Goal: Information Seeking & Learning: Check status

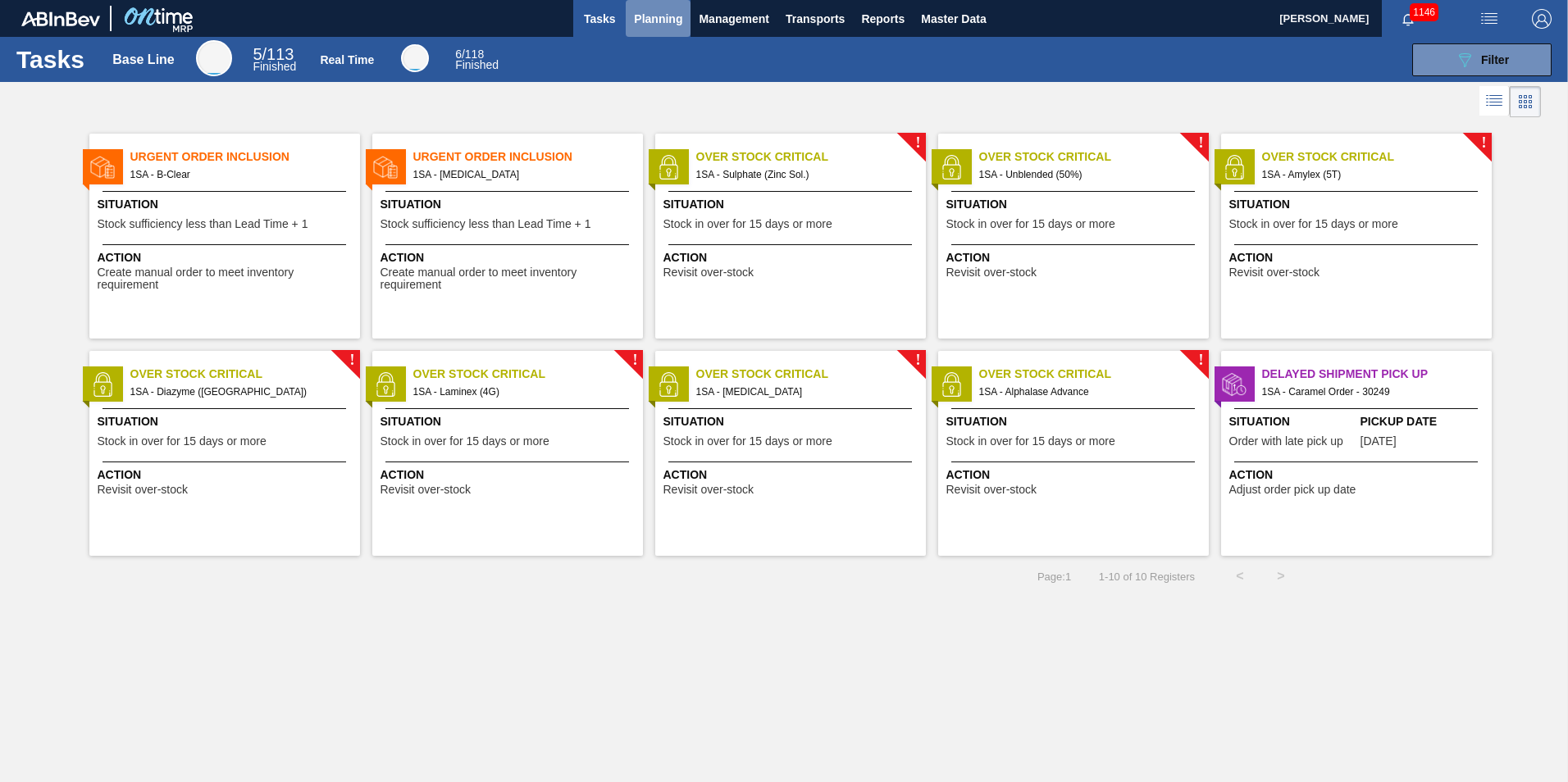
click at [660, 21] on span "Planning" at bounding box center [658, 19] width 49 height 20
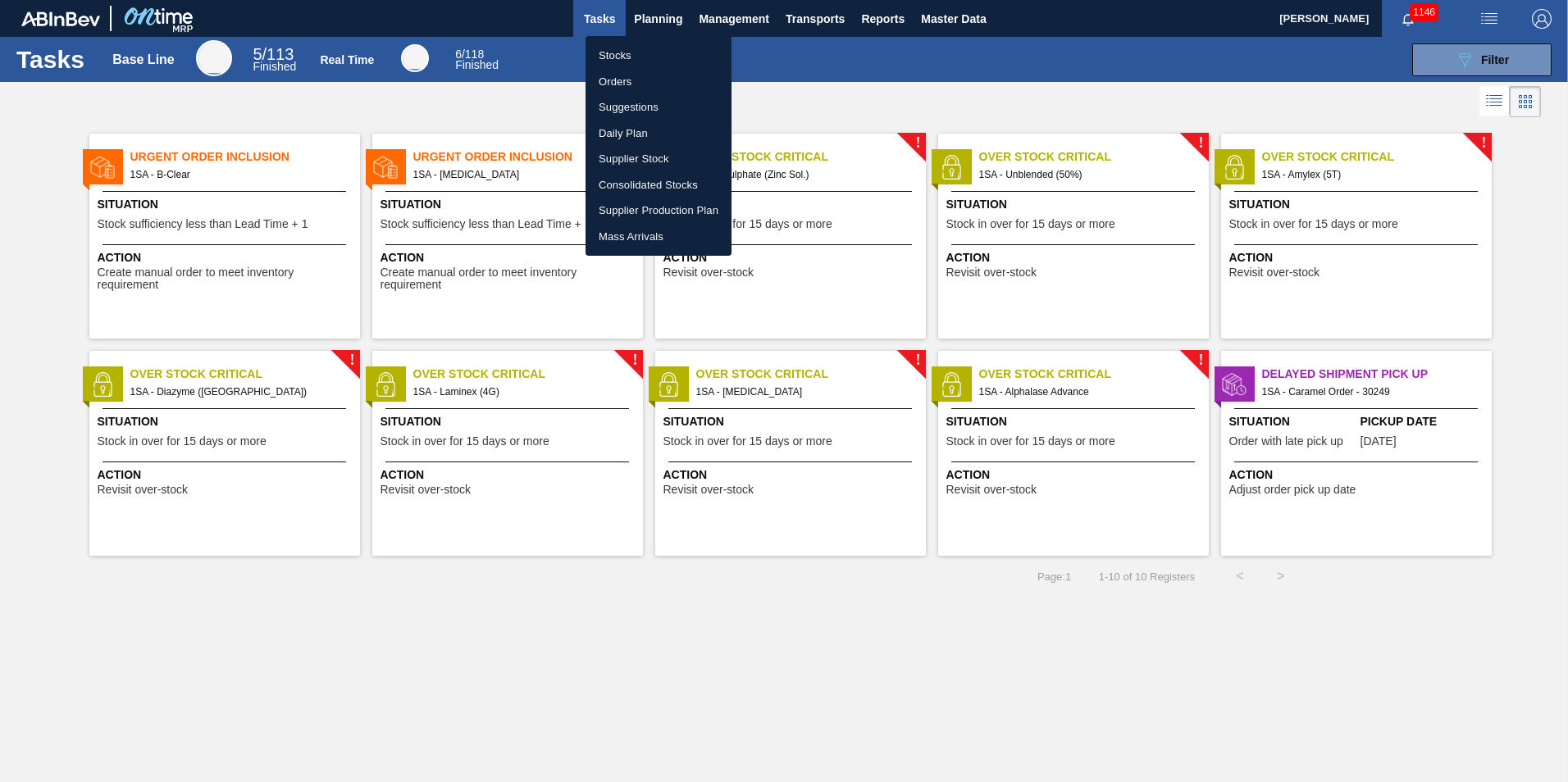
click at [641, 56] on li "Stocks" at bounding box center [658, 56] width 146 height 26
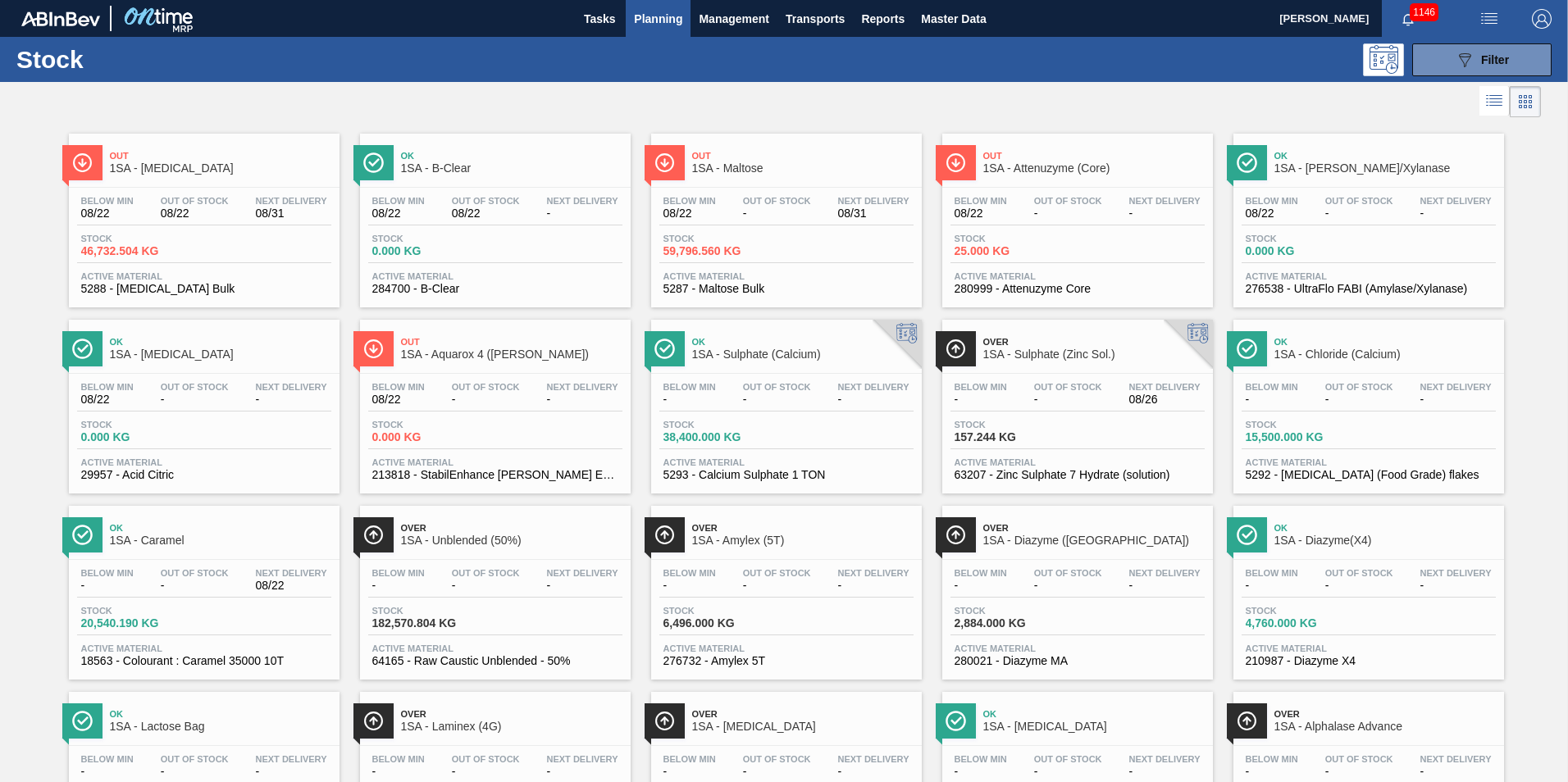
click at [739, 277] on span "Active Material" at bounding box center [787, 276] width 246 height 10
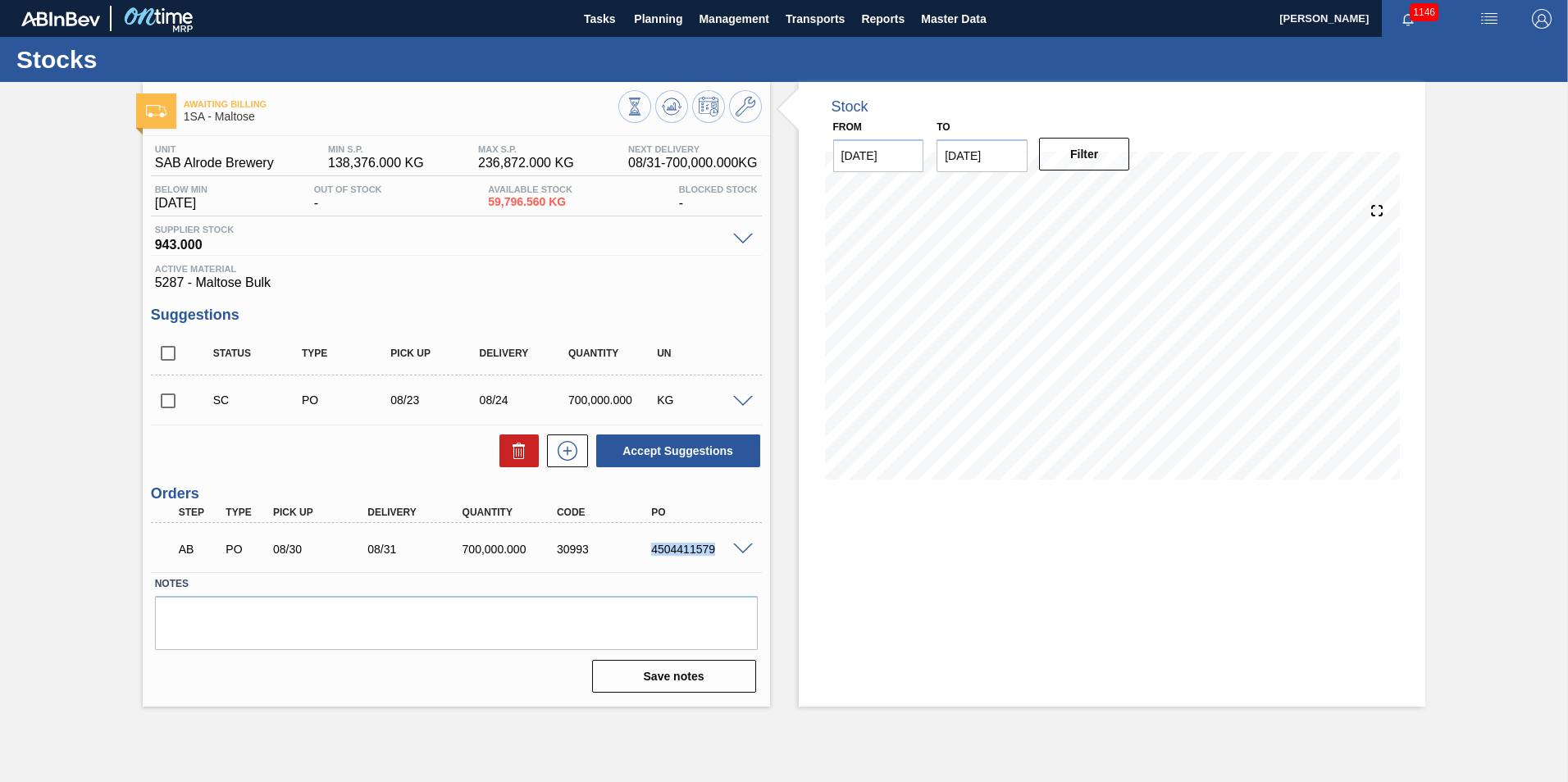
drag, startPoint x: 715, startPoint y: 548, endPoint x: 638, endPoint y: 545, distance: 77.1
click at [638, 545] on div "AB PO 08/30 08/31 700,000.000 30993 4504411579" at bounding box center [451, 547] width 567 height 33
copy div "4504411579"
click at [681, 19] on span "Planning" at bounding box center [658, 19] width 49 height 20
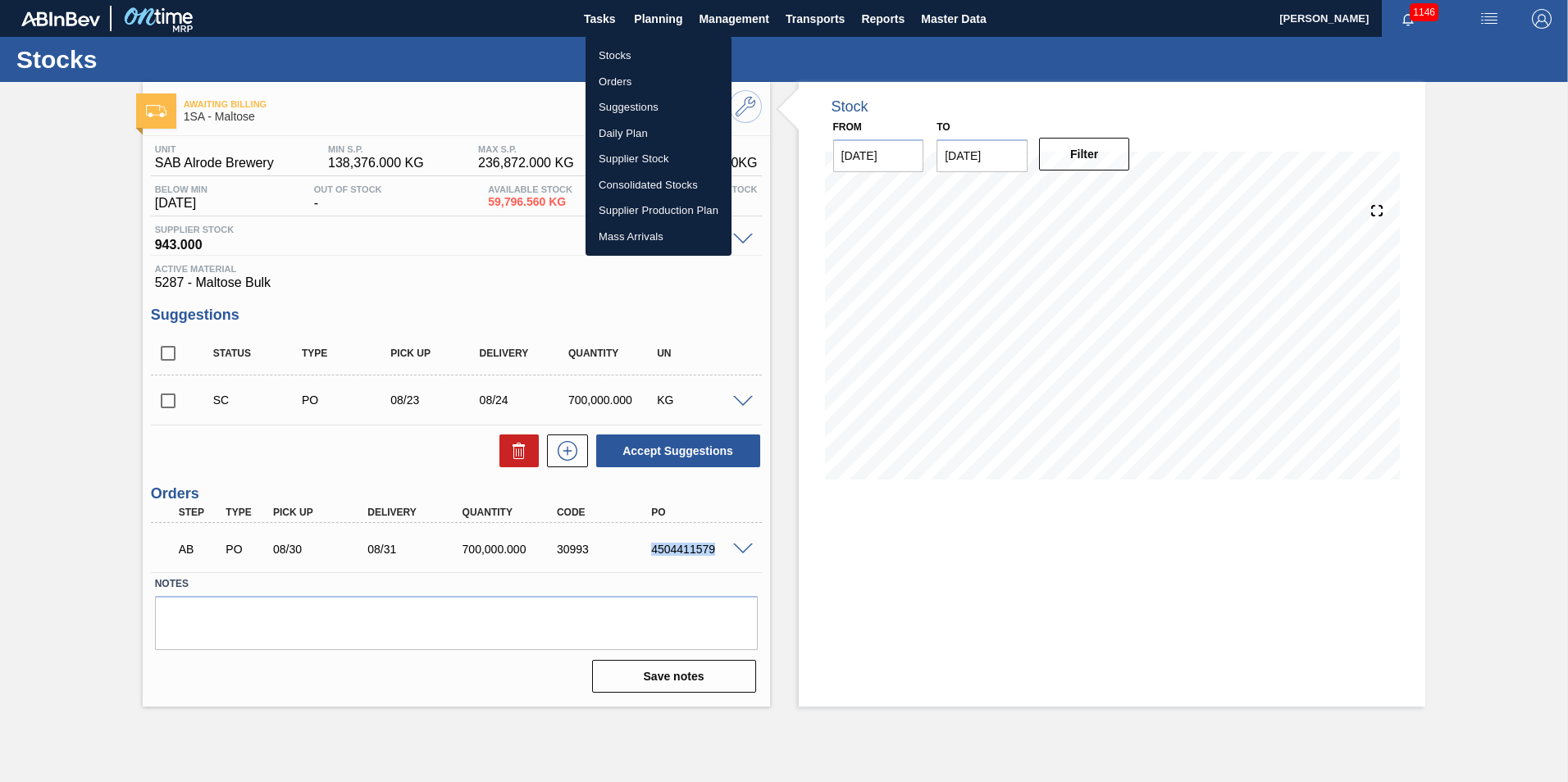
click at [632, 54] on li "Stocks" at bounding box center [658, 56] width 146 height 26
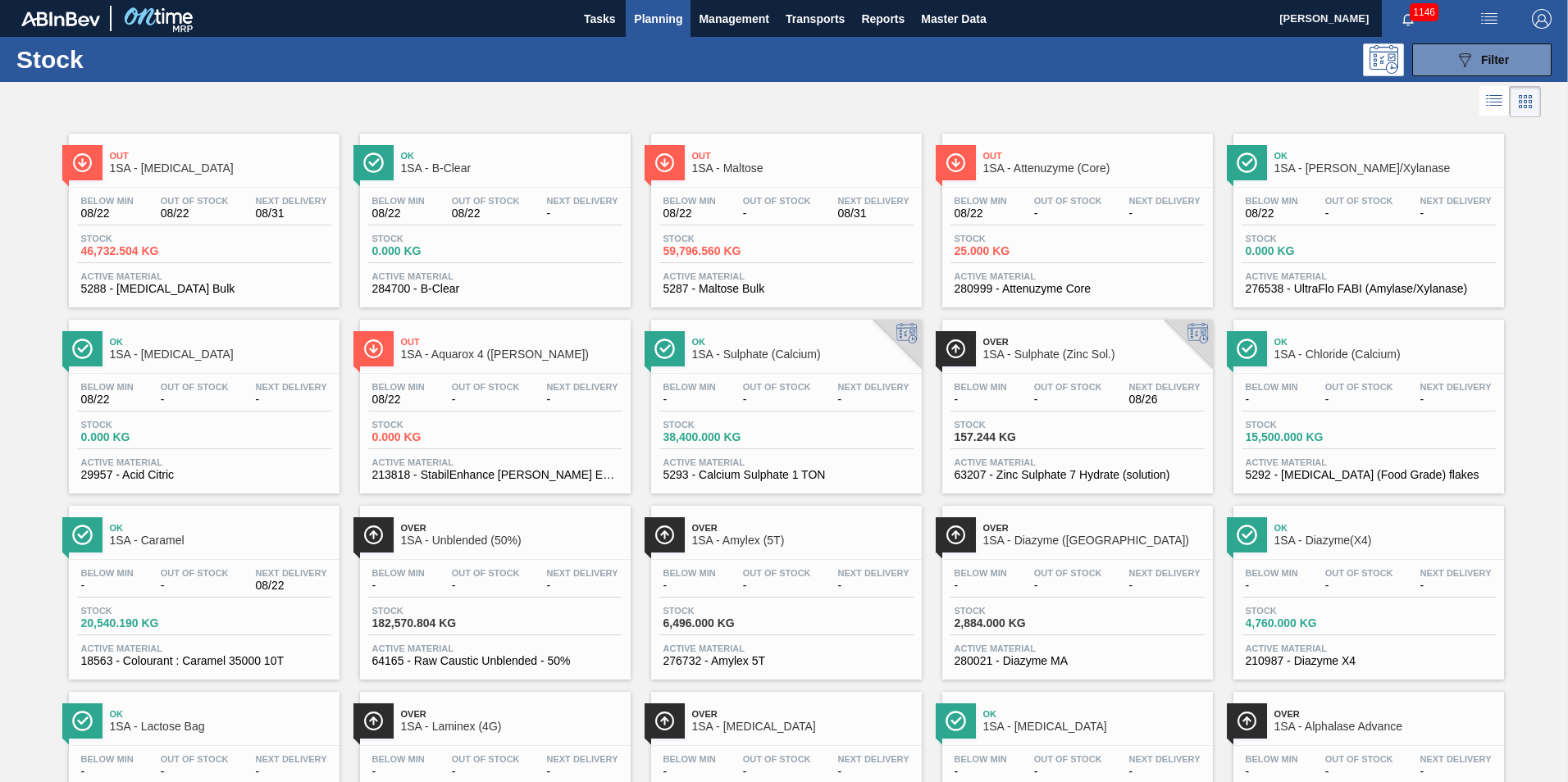
click at [227, 261] on div "Stock 46,732.504 KG" at bounding box center [205, 248] width 254 height 30
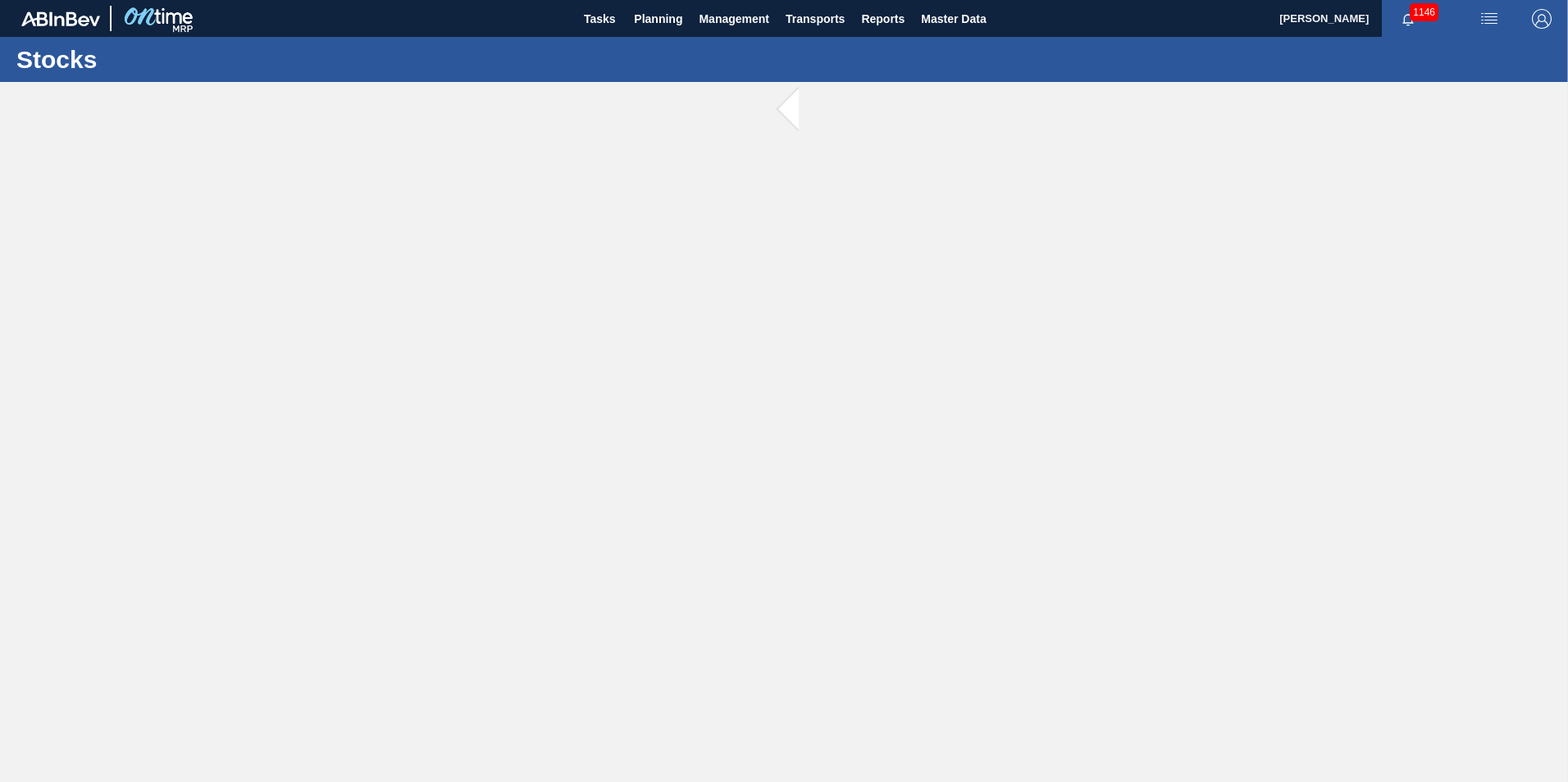
click at [227, 261] on main "Tasks Planning Management Transports Reports Master Data [PERSON_NAME] 1146 Mar…" at bounding box center [784, 391] width 1568 height 782
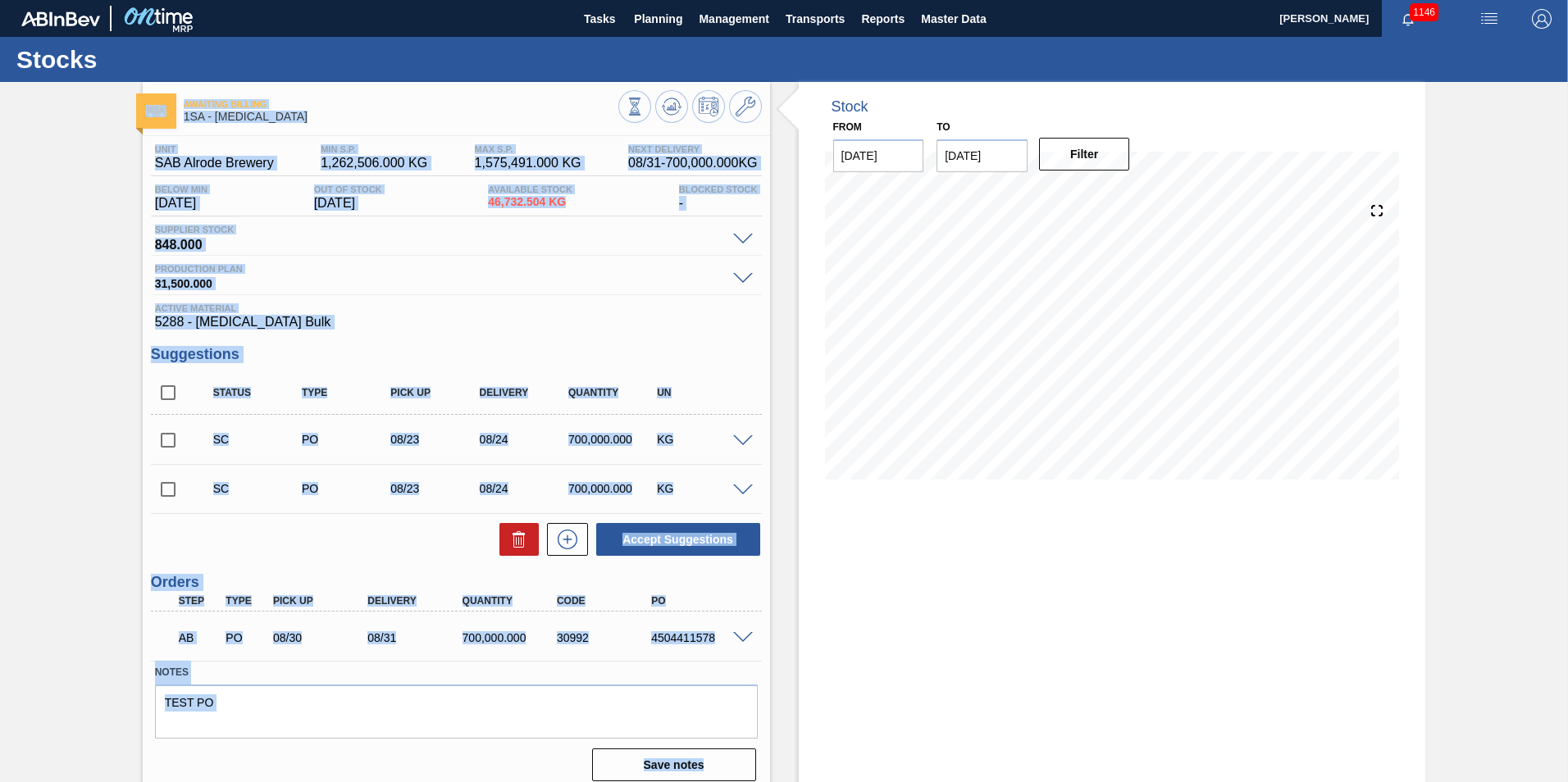
click at [641, 320] on span "5288 - [MEDICAL_DATA] Bulk" at bounding box center [456, 322] width 603 height 15
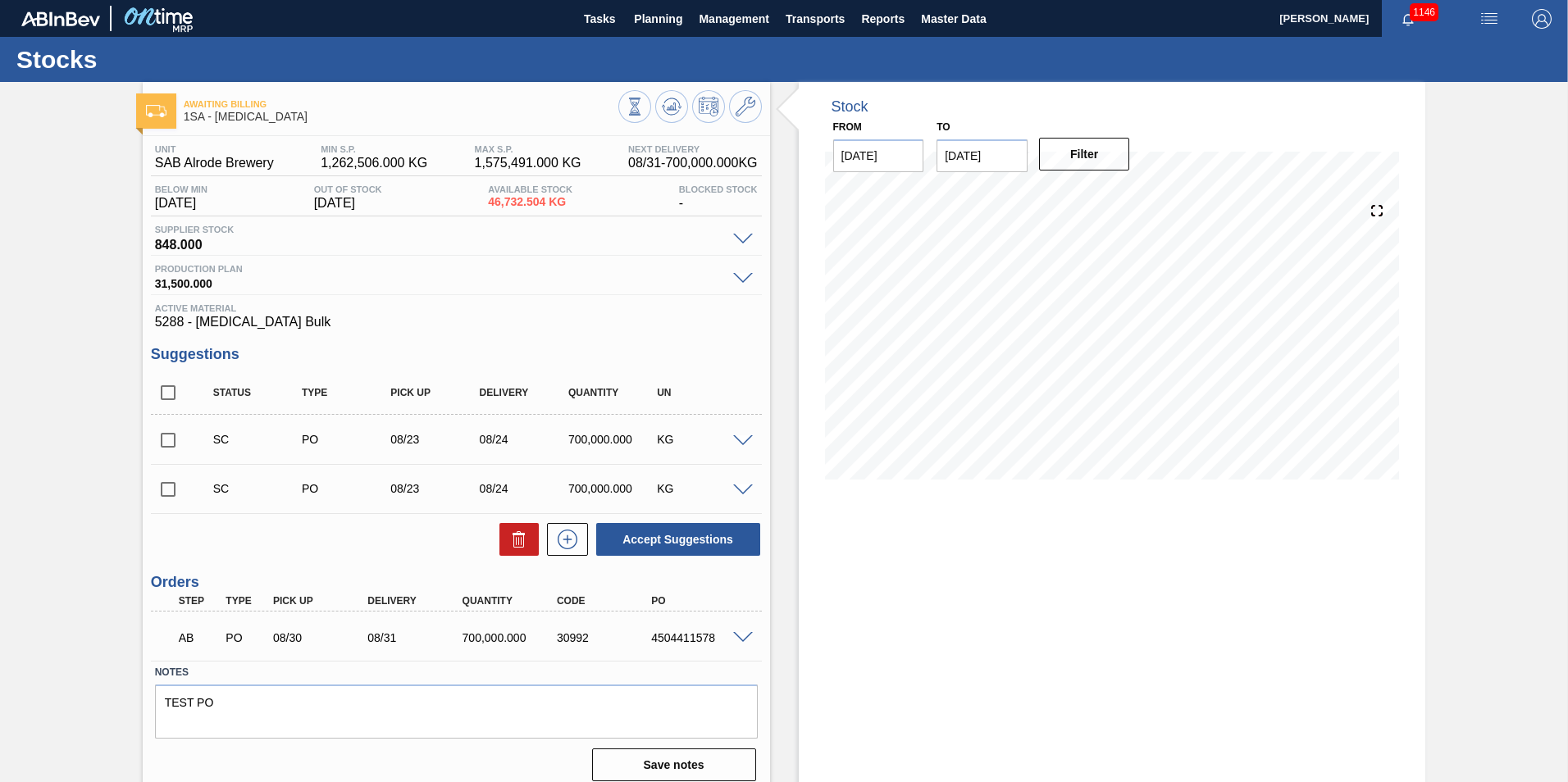
click at [678, 638] on div "4504411578" at bounding box center [700, 638] width 105 height 13
click at [712, 637] on div "4504411578" at bounding box center [700, 638] width 105 height 13
click at [665, 636] on div "4504411578" at bounding box center [700, 638] width 105 height 13
click at [666, 636] on div "4504411578" at bounding box center [700, 638] width 105 height 13
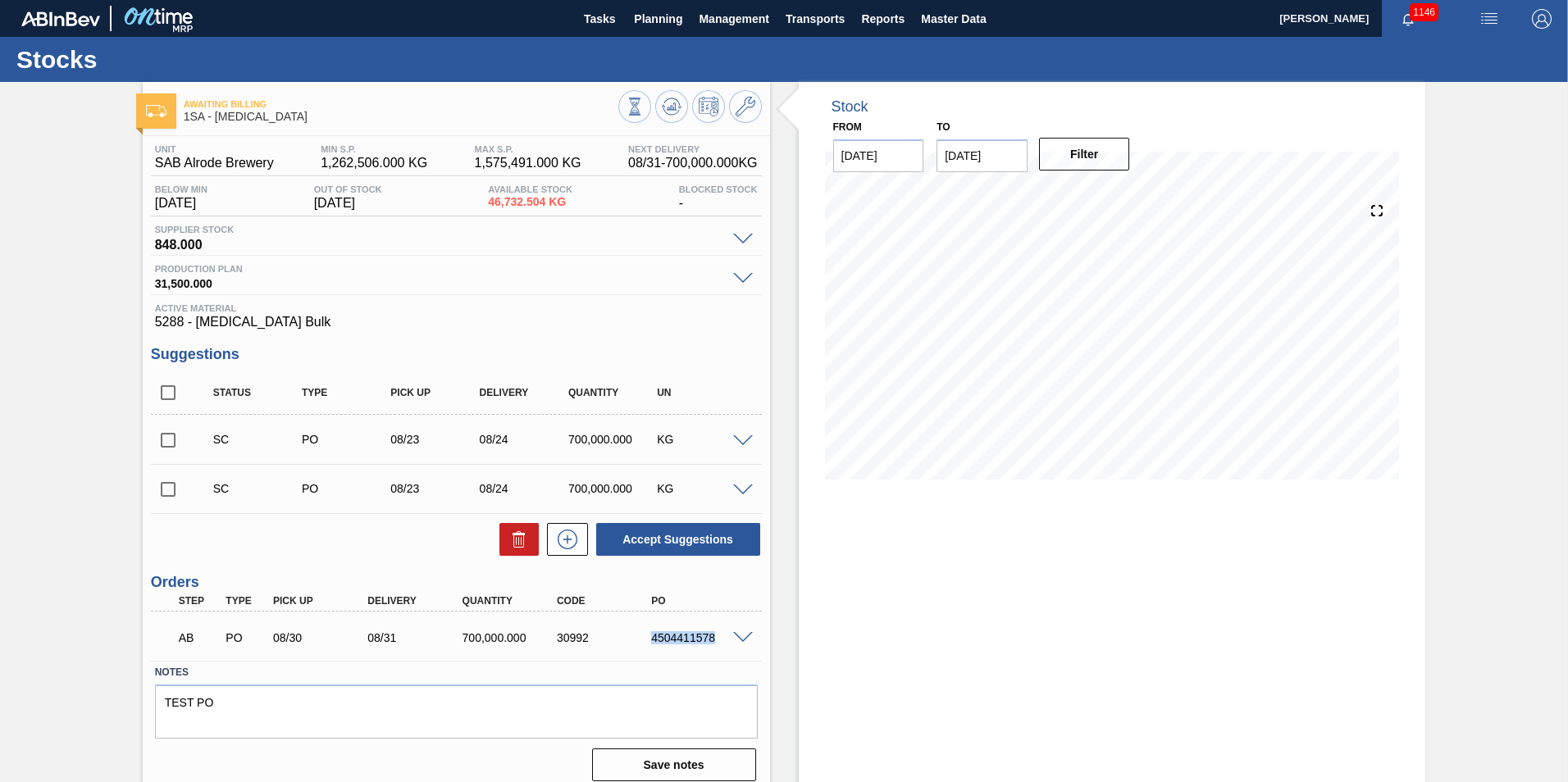
click at [665, 636] on div "4504411578" at bounding box center [700, 638] width 105 height 13
copy div "4504411578"
click at [651, 19] on span "Planning" at bounding box center [658, 19] width 49 height 20
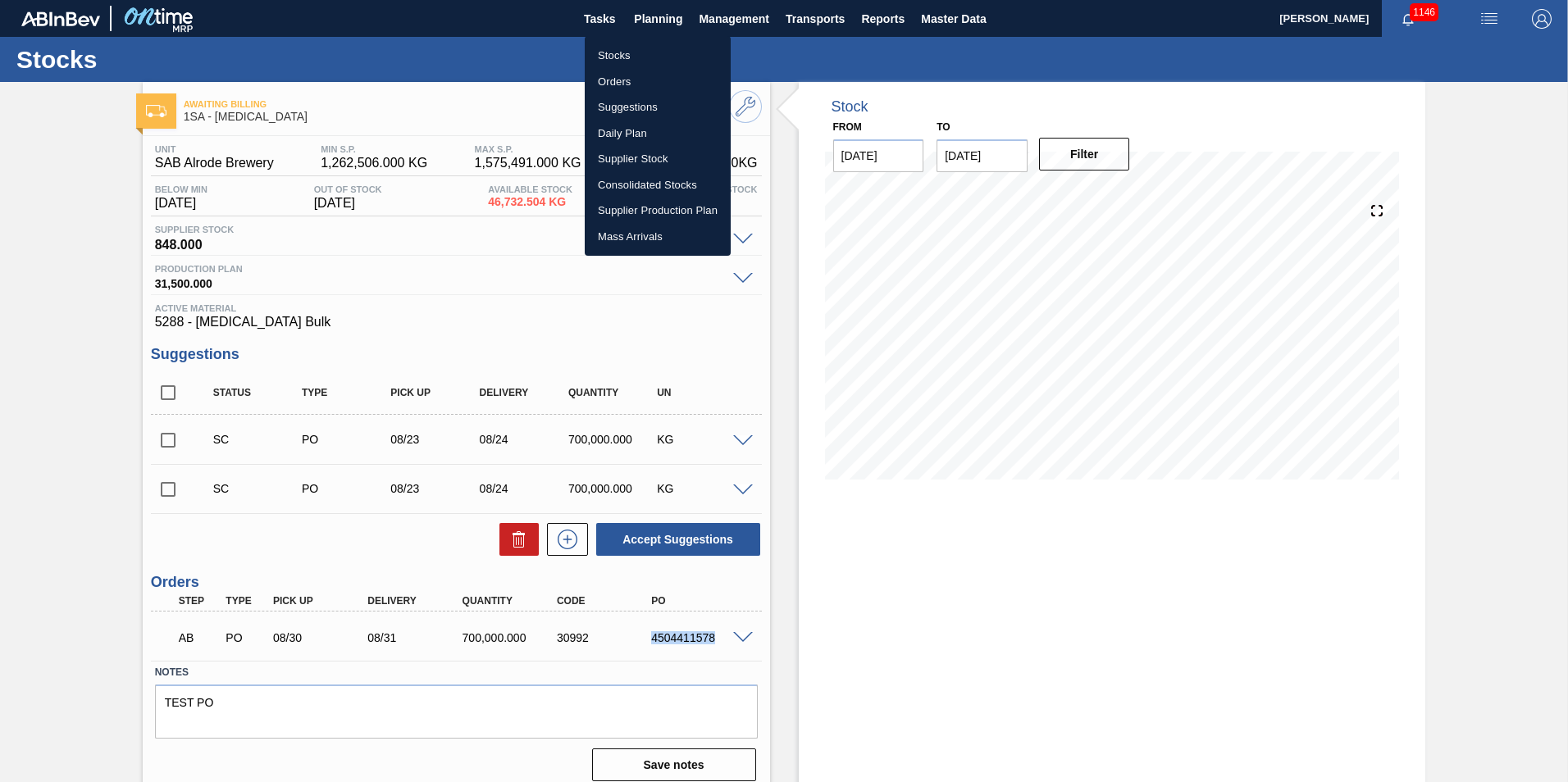
click at [660, 53] on li "Stocks" at bounding box center [657, 56] width 146 height 26
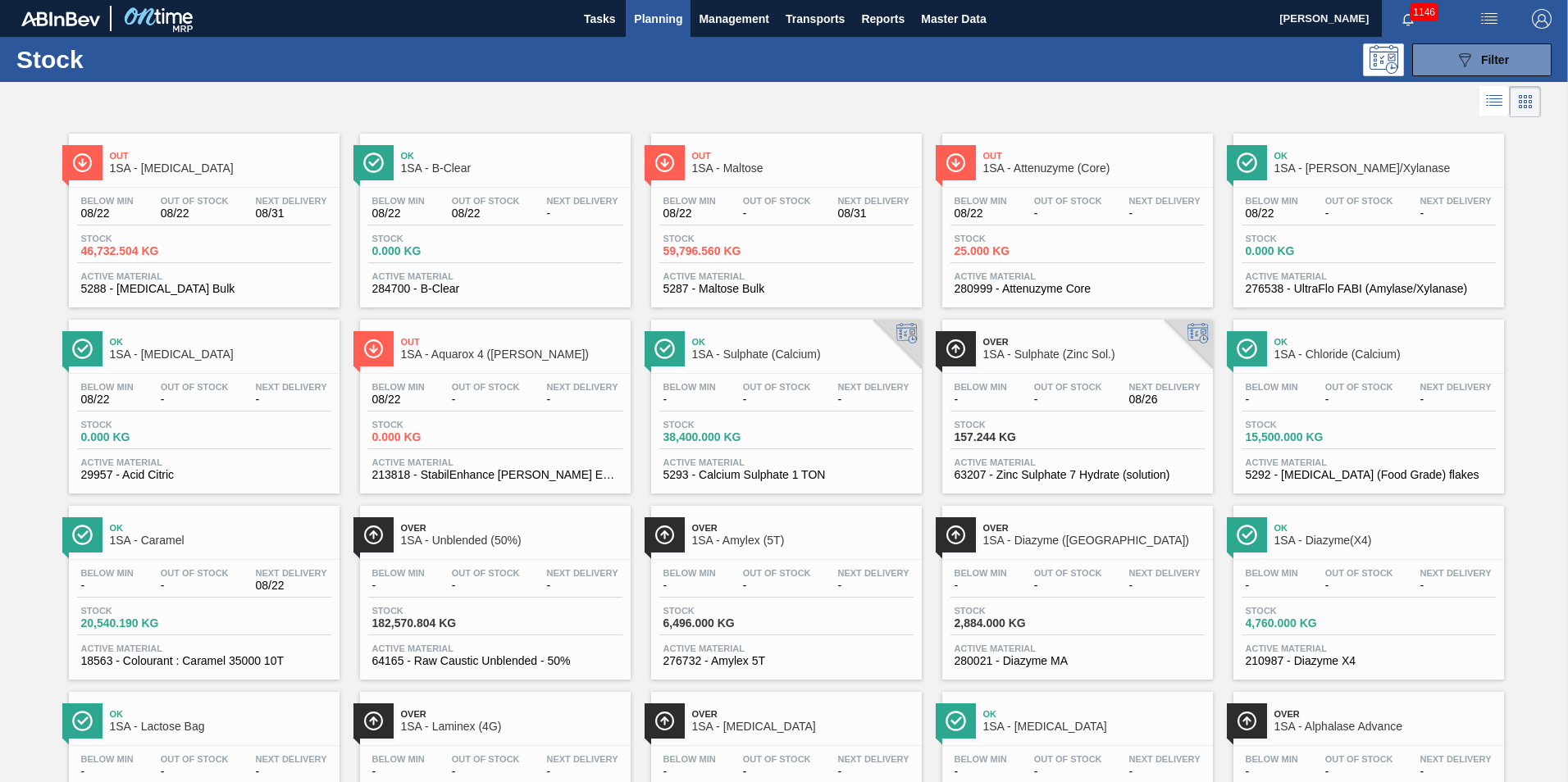
click at [250, 249] on div "Stock 46,732.504 KG" at bounding box center [205, 248] width 254 height 30
